Goal: Task Accomplishment & Management: Complete application form

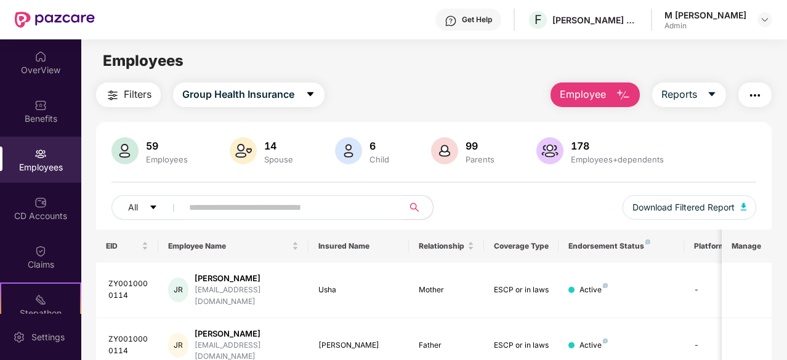
click at [278, 200] on input "text" at bounding box center [288, 207] width 198 height 18
type input "******"
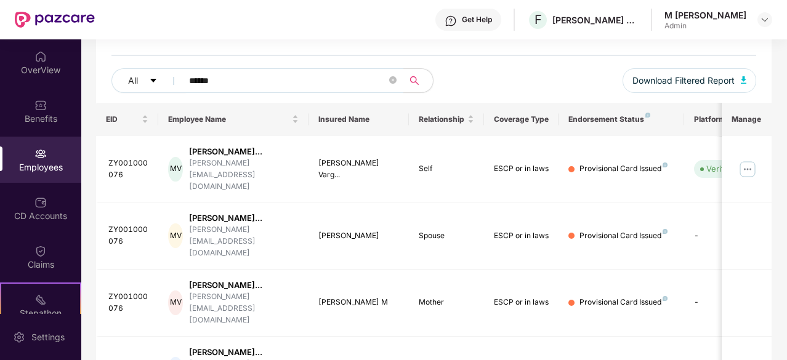
scroll to position [159, 0]
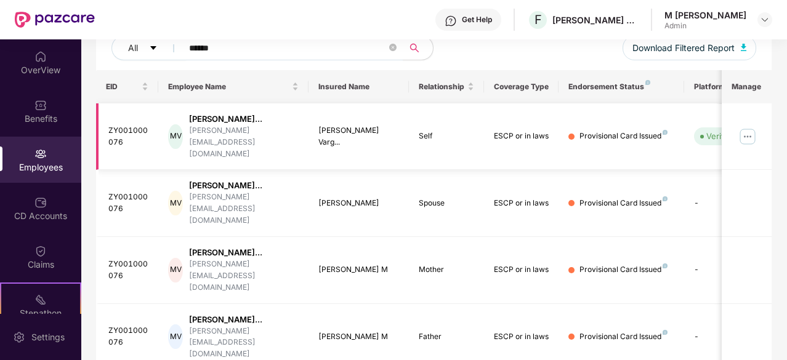
click at [749, 133] on img at bounding box center [748, 137] width 20 height 20
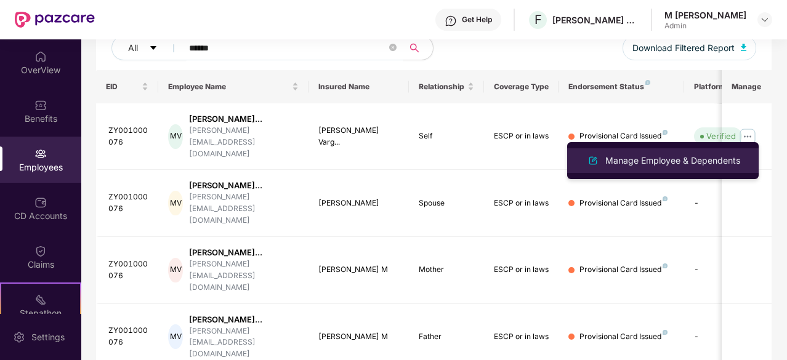
click at [678, 169] on li "Manage Employee & Dependents" at bounding box center [662, 160] width 191 height 25
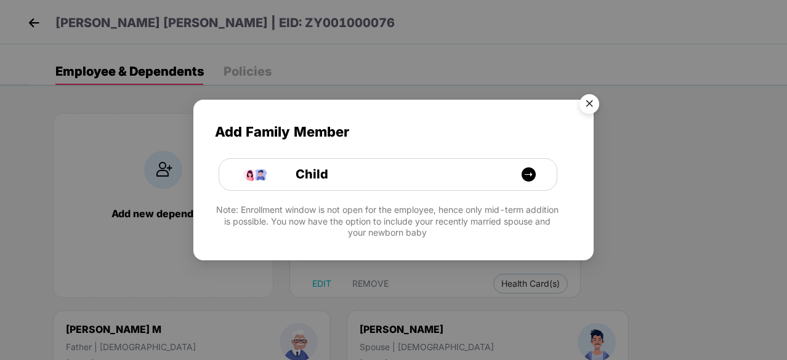
click at [589, 102] on img "Close" at bounding box center [589, 106] width 34 height 34
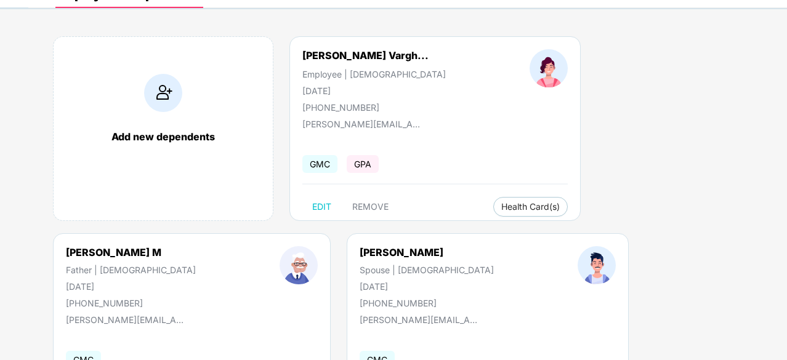
scroll to position [78, 0]
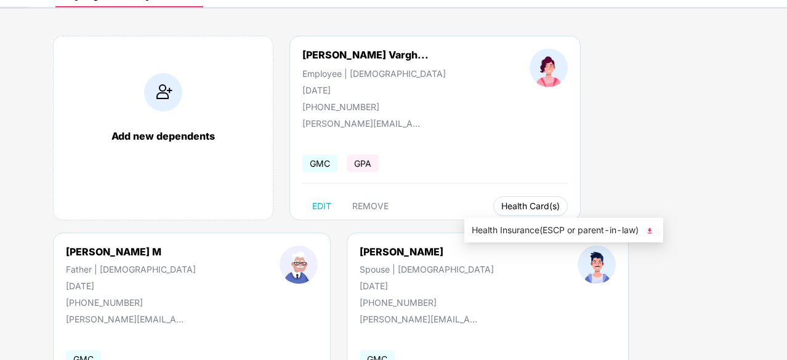
click at [495, 214] on button "Health Card(s)" at bounding box center [530, 206] width 74 height 20
click at [525, 227] on span "Health Insurance(ESCP or parent-in-law)" at bounding box center [564, 230] width 184 height 14
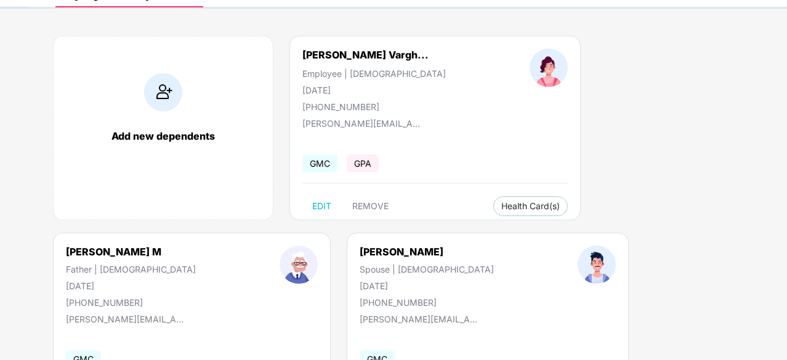
scroll to position [0, 0]
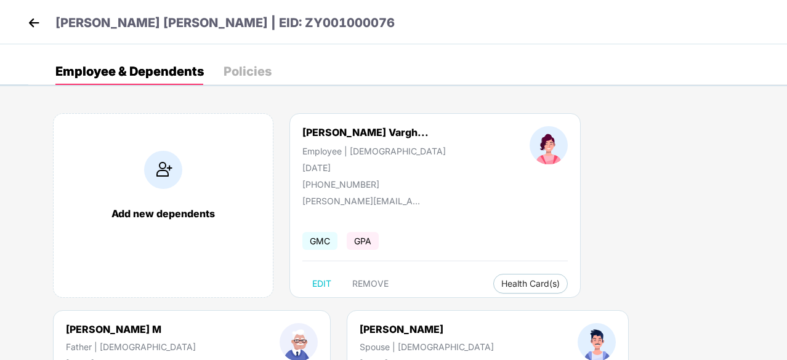
click at [38, 22] on img at bounding box center [34, 23] width 18 height 18
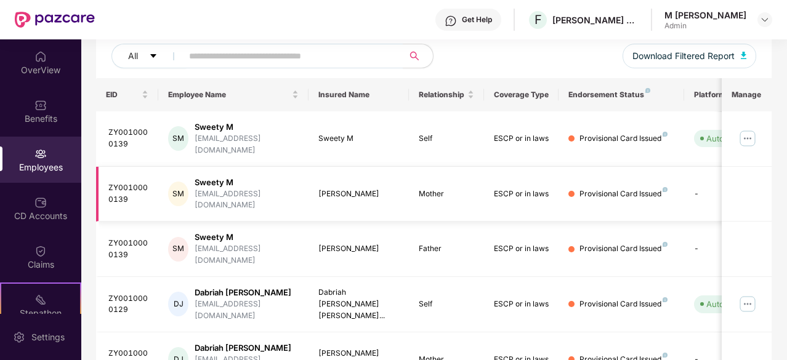
scroll to position [393, 0]
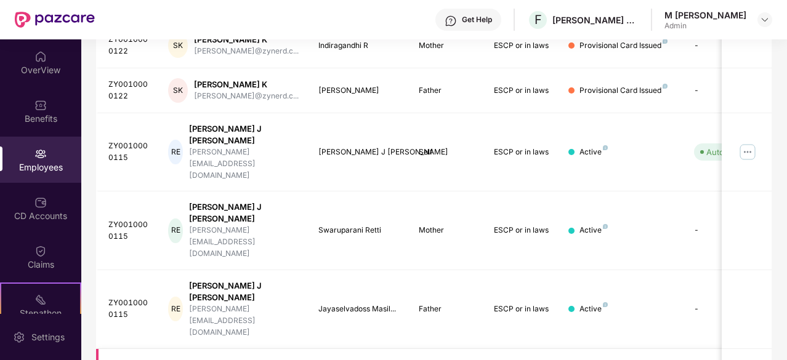
scroll to position [284, 0]
click at [742, 143] on img at bounding box center [748, 153] width 20 height 20
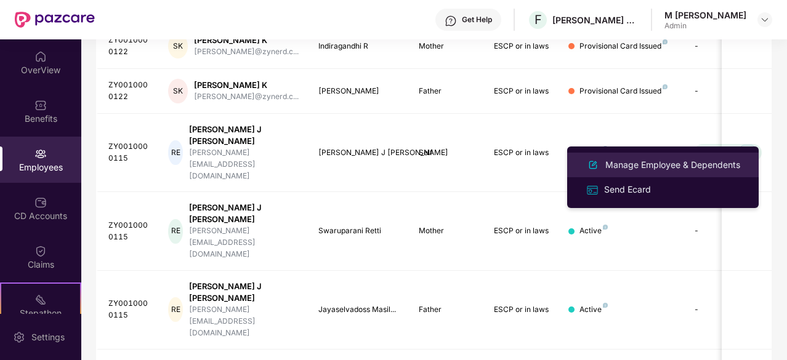
click at [642, 158] on div "Manage Employee & Dependents" at bounding box center [673, 165] width 140 height 14
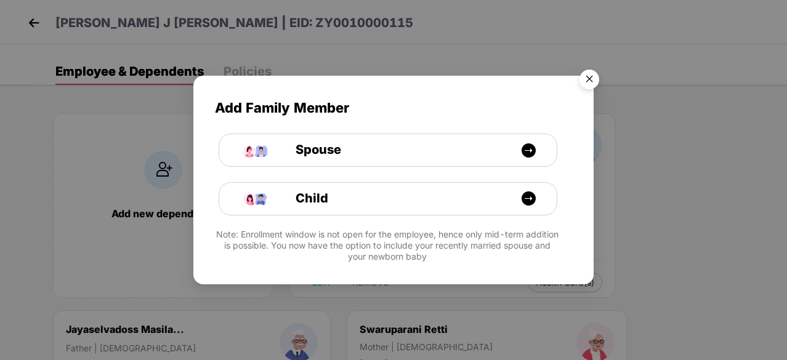
click at [595, 83] on img "Close" at bounding box center [589, 81] width 34 height 34
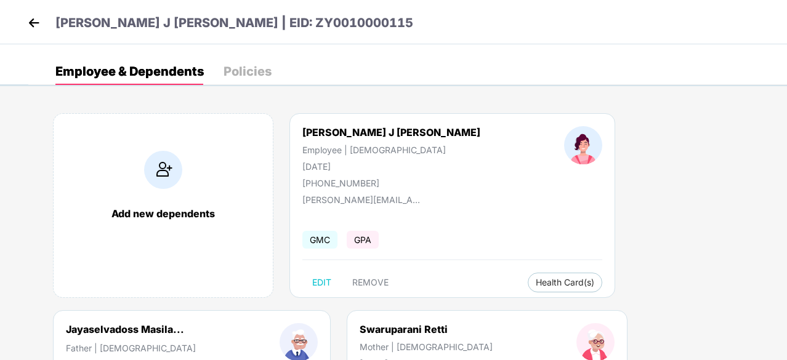
scroll to position [165, 0]
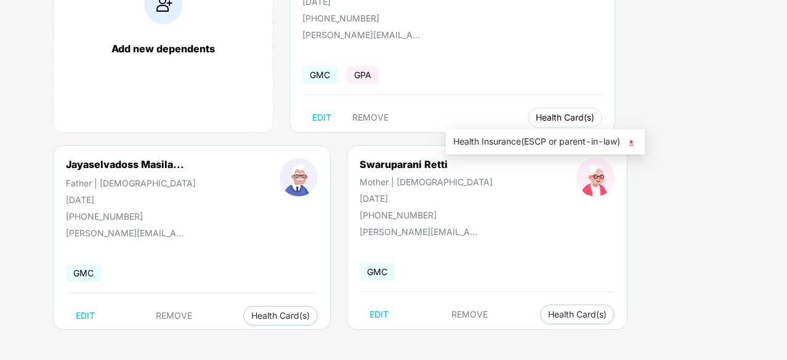
click at [536, 115] on span "Health Card(s)" at bounding box center [565, 118] width 58 height 6
click at [501, 136] on span "Health Insurance(ESCP or parent-in-law)" at bounding box center [545, 142] width 184 height 14
